Goal: Navigation & Orientation: Find specific page/section

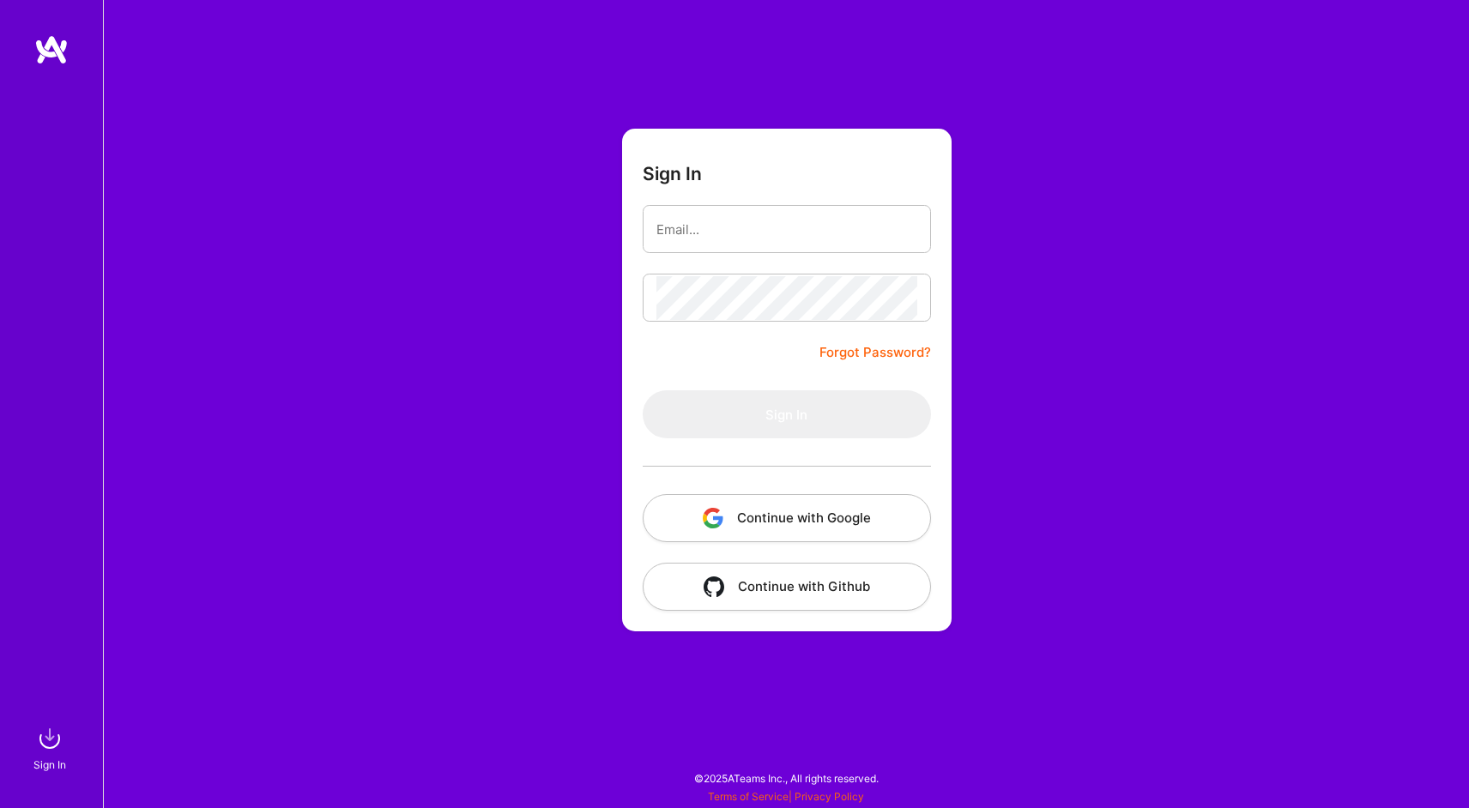
click at [1064, 196] on div "Sign In Forgot Password? Sign In Continue with Google Continue with Github" at bounding box center [786, 404] width 1366 height 808
click at [770, 513] on button "Continue with Google" at bounding box center [787, 518] width 288 height 48
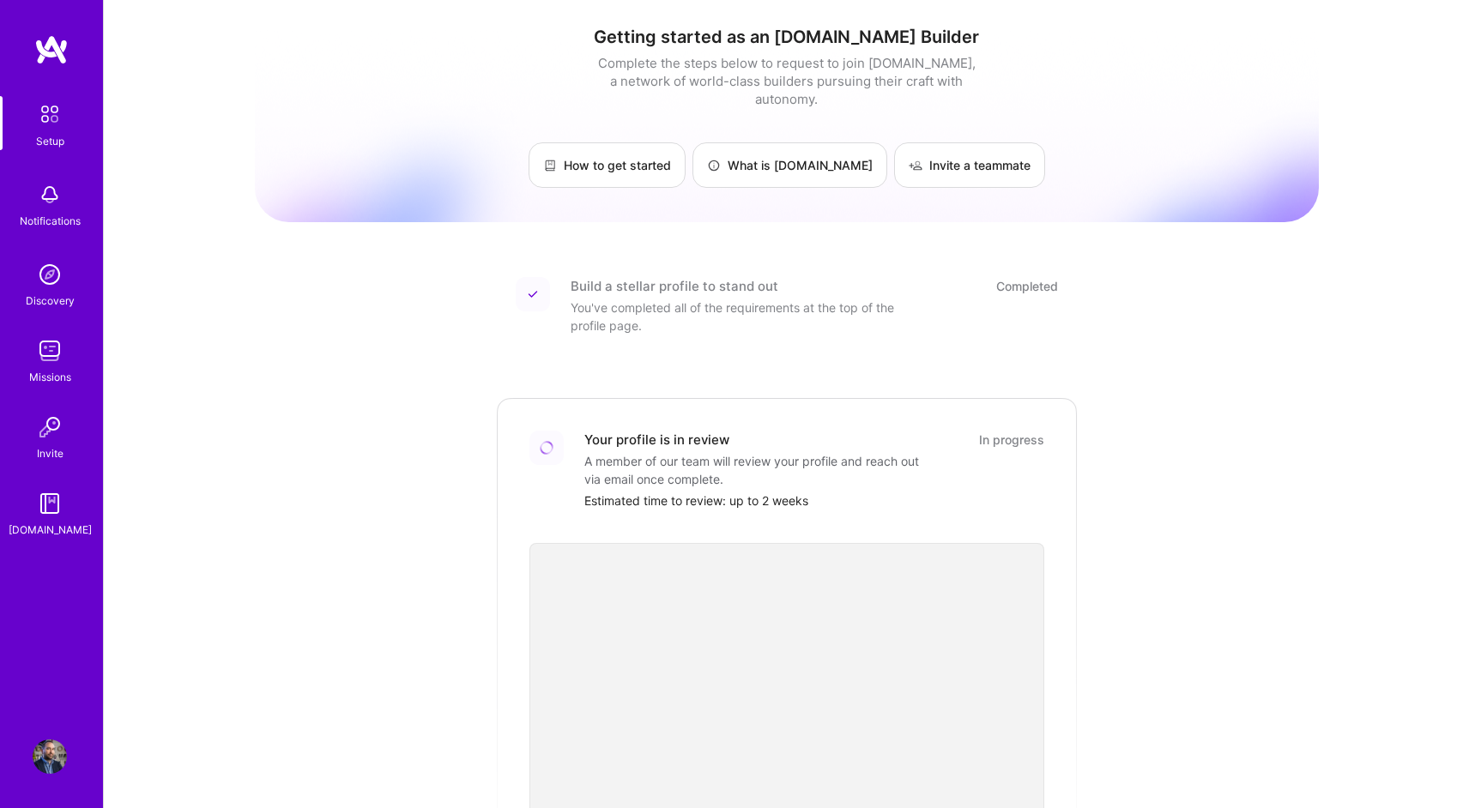
click at [564, 299] on div "Build a stellar profile to stand out Completed You've completed all of the requ…" at bounding box center [787, 305] width 542 height 57
click at [55, 196] on img at bounding box center [50, 195] width 34 height 34
click at [58, 128] on img at bounding box center [50, 114] width 36 height 36
click at [45, 289] on img at bounding box center [50, 274] width 34 height 34
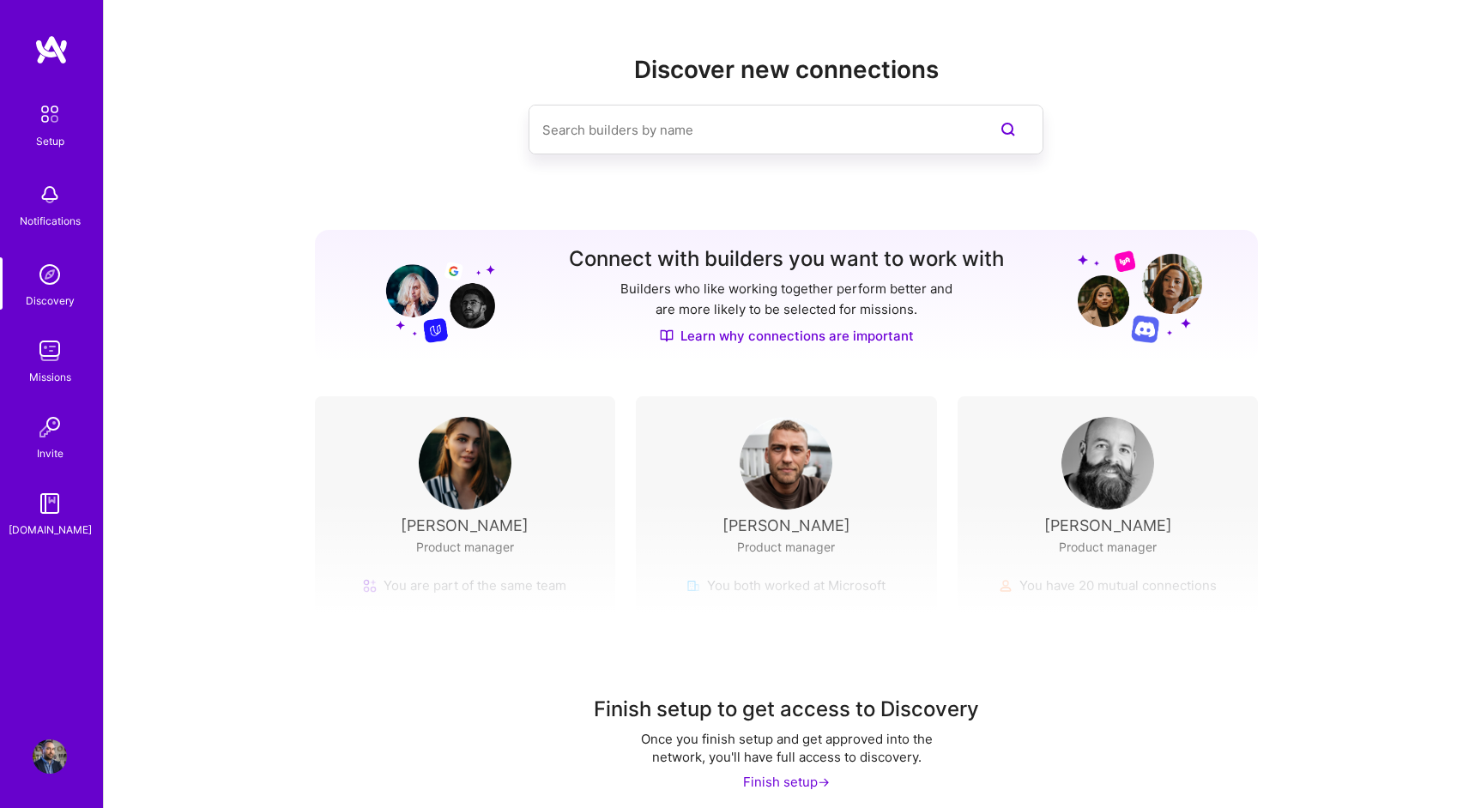
click at [53, 368] on div "Missions" at bounding box center [50, 377] width 42 height 18
